Goal: Task Accomplishment & Management: Manage account settings

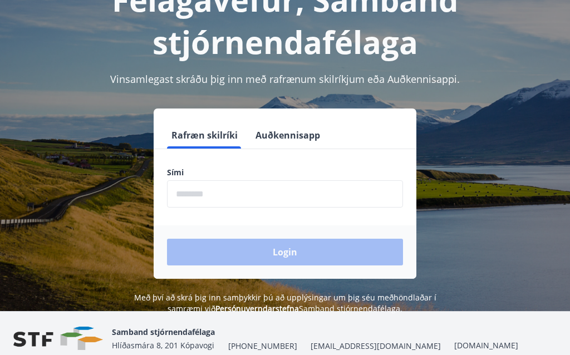
scroll to position [88, 0]
click at [263, 200] on input "phone" at bounding box center [285, 193] width 236 height 27
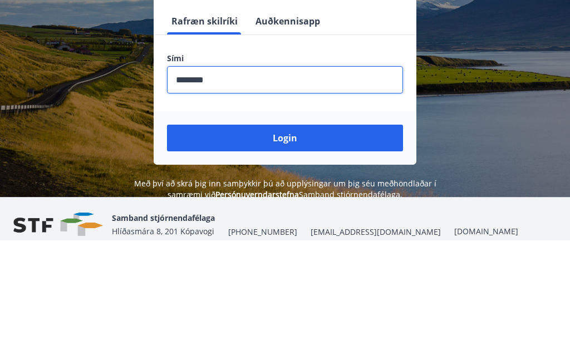
click at [295, 239] on button "Login" at bounding box center [285, 252] width 236 height 27
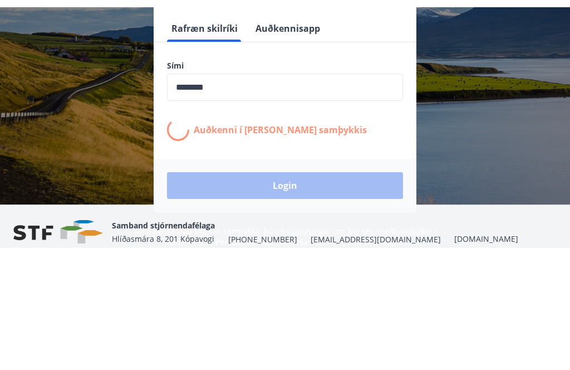
scroll to position [138, 0]
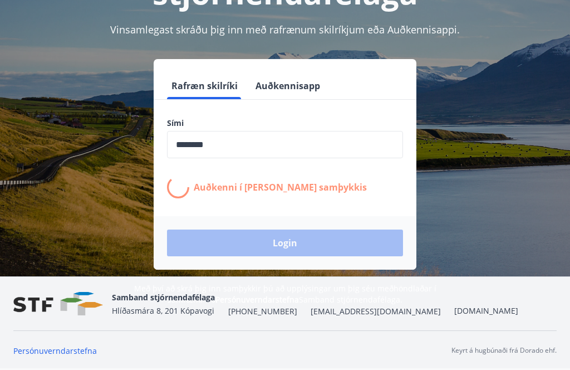
click at [288, 243] on div "Login" at bounding box center [285, 242] width 263 height 53
click at [290, 241] on div "Login" at bounding box center [285, 242] width 263 height 53
click at [287, 243] on div "Login" at bounding box center [285, 242] width 263 height 53
click at [329, 193] on p "Auðkenni í [PERSON_NAME] samþykkis" at bounding box center [280, 187] width 173 height 12
click at [327, 189] on p "Auðkenni í [PERSON_NAME] samþykkis" at bounding box center [280, 187] width 173 height 12
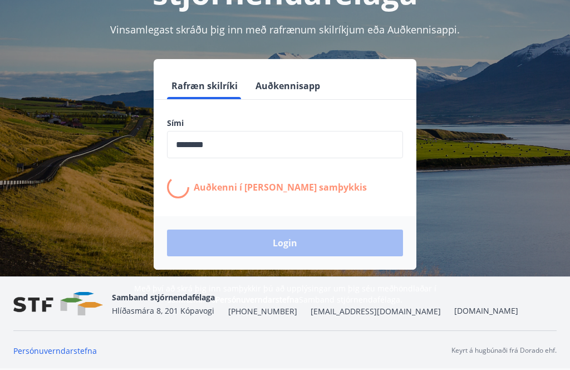
click at [326, 189] on p "Auðkenni í [PERSON_NAME] samþykkis" at bounding box center [280, 187] width 173 height 12
click at [317, 190] on p "Auðkenni í [PERSON_NAME] samþykkis" at bounding box center [280, 187] width 173 height 12
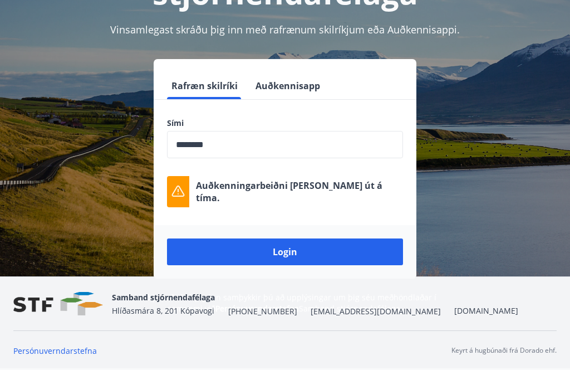
click at [284, 253] on button "Login" at bounding box center [285, 251] width 236 height 27
click at [260, 140] on input "phone" at bounding box center [285, 144] width 236 height 27
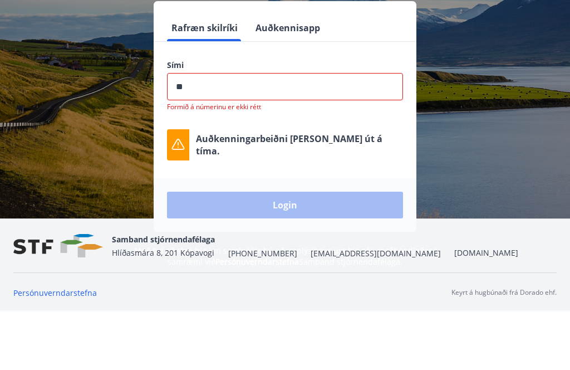
type input "*"
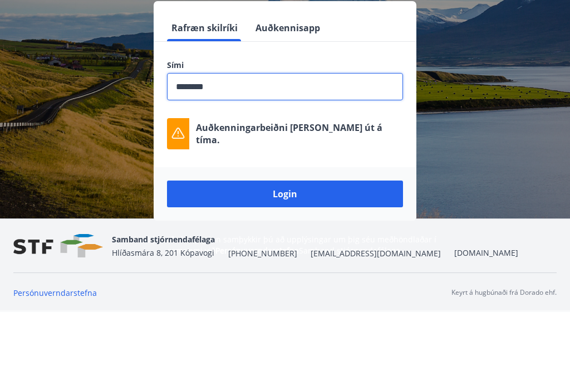
type input "********"
click at [174, 185] on icon at bounding box center [178, 190] width 13 height 11
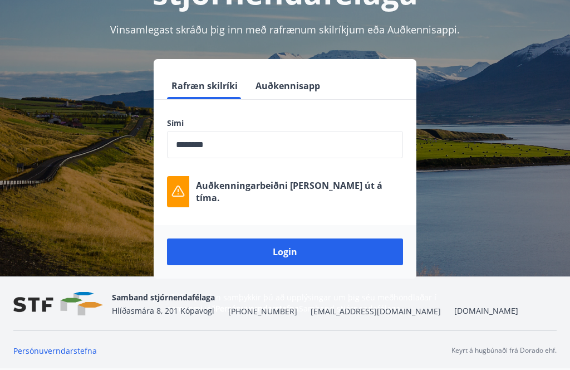
click at [294, 250] on button "Login" at bounding box center [285, 251] width 236 height 27
